Goal: Find specific page/section: Find specific page/section

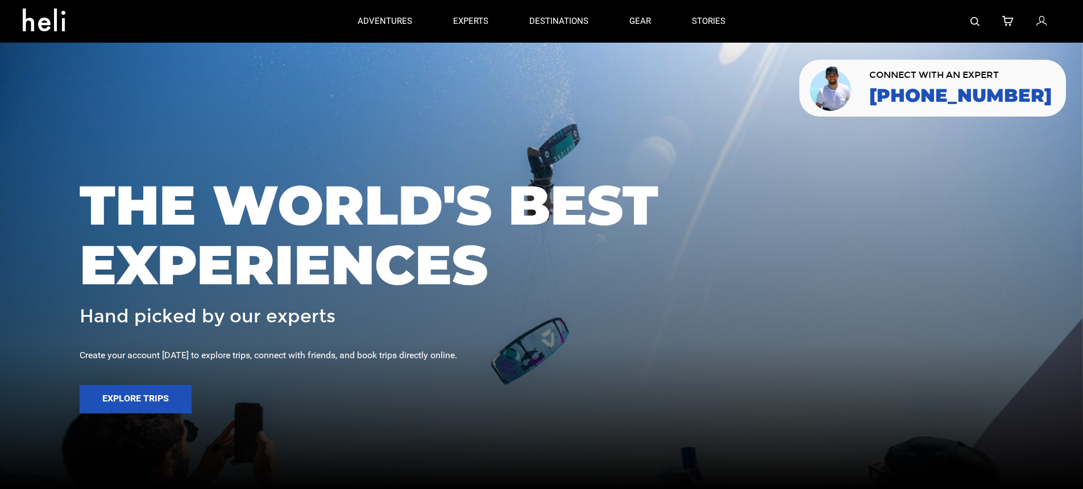
click at [972, 19] on img at bounding box center [975, 21] width 9 height 9
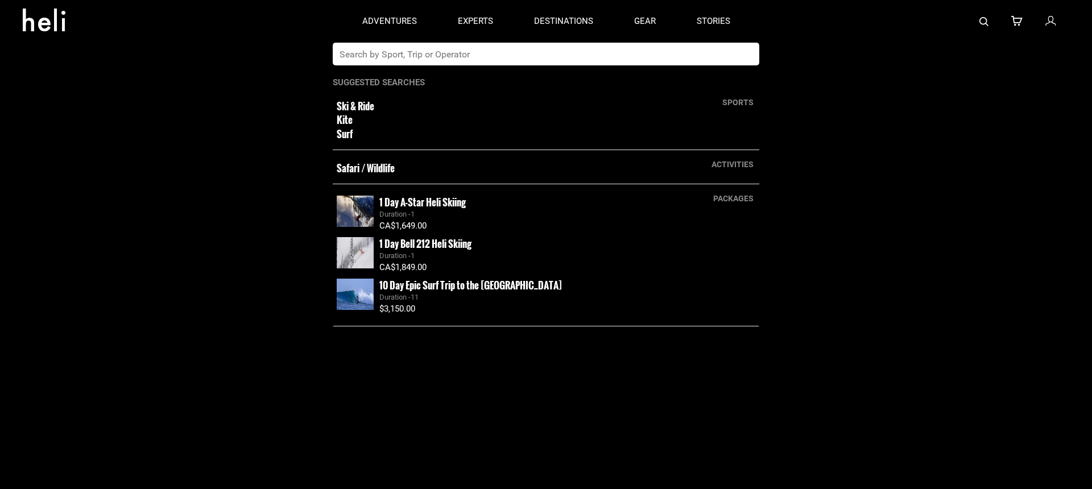
click at [582, 53] on input "text" at bounding box center [534, 54] width 403 height 23
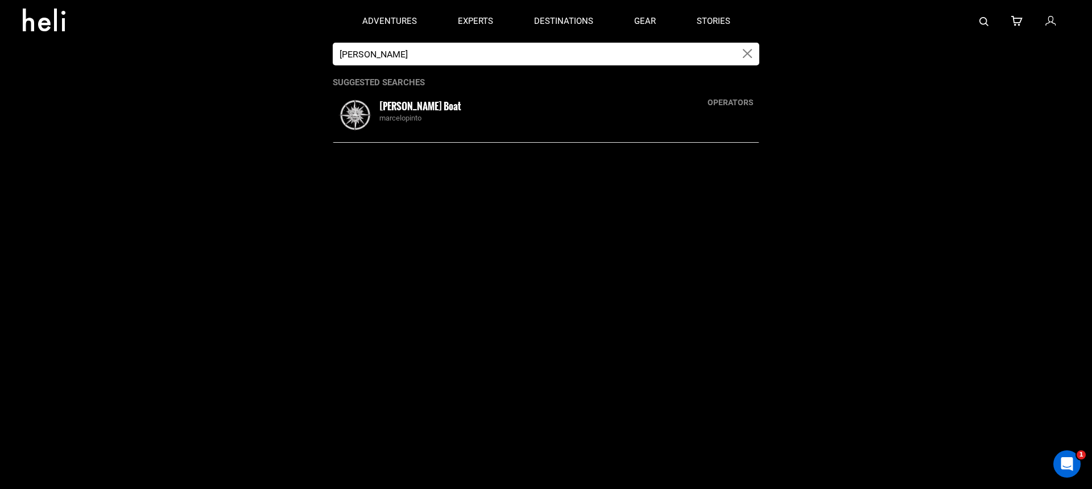
type input "[PERSON_NAME]"
click at [456, 122] on div "marcelopinto" at bounding box center [567, 118] width 376 height 11
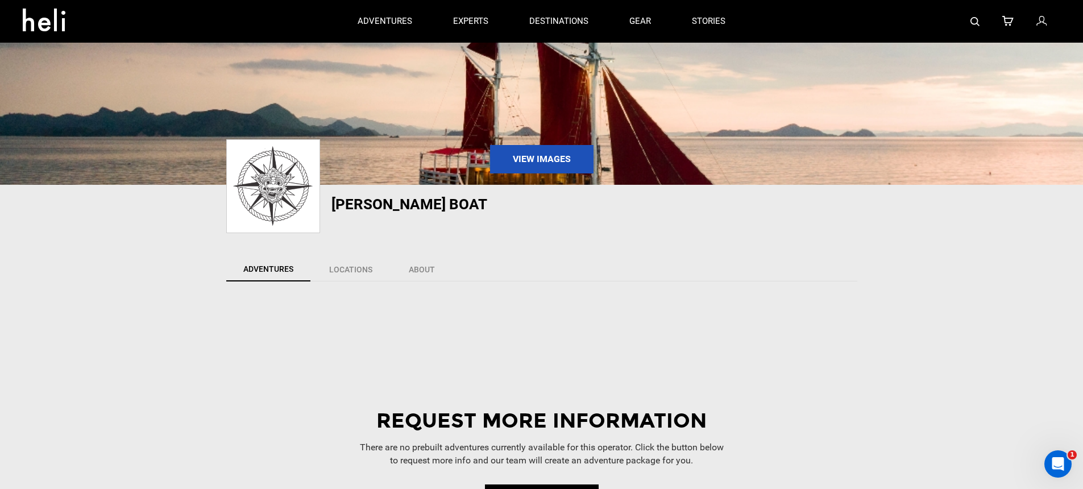
scroll to position [26, 0]
